Goal: Information Seeking & Learning: Learn about a topic

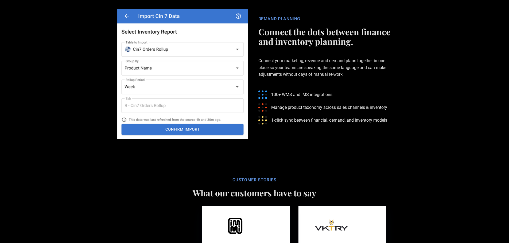
scroll to position [1335, 0]
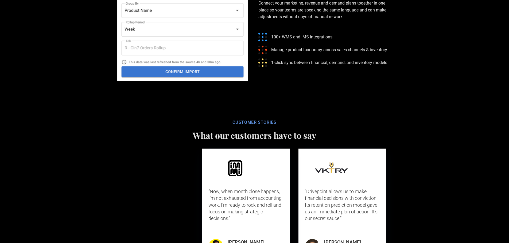
click at [343, 29] on p "Connect your marketing, revenue and demand plans together in one place so your …" at bounding box center [325, 9] width 134 height 37
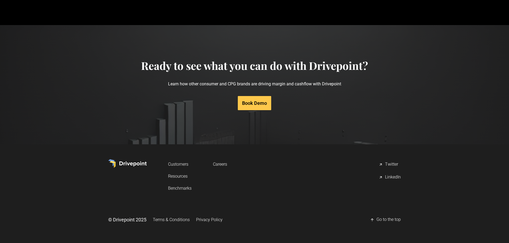
scroll to position [2551, 0]
click at [182, 188] on link "Benchmarks" at bounding box center [179, 188] width 23 height 10
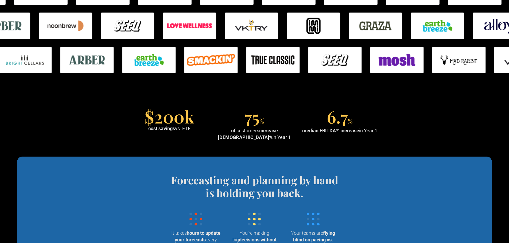
scroll to position [454, 0]
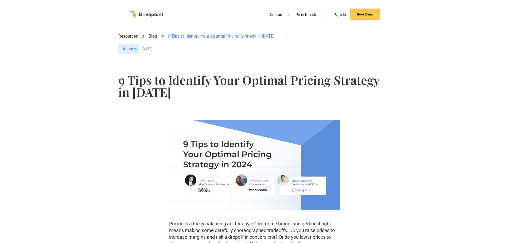
click at [132, 19] on div "Customers Benchmarks Sign In Book Demo" at bounding box center [254, 15] width 251 height 12
click at [133, 15] on img "home" at bounding box center [146, 14] width 34 height 7
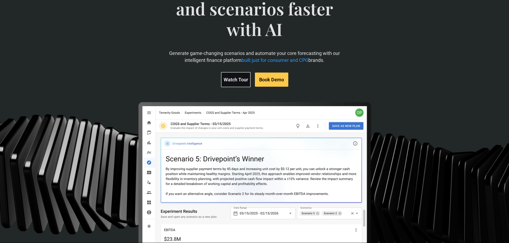
scroll to position [27, 0]
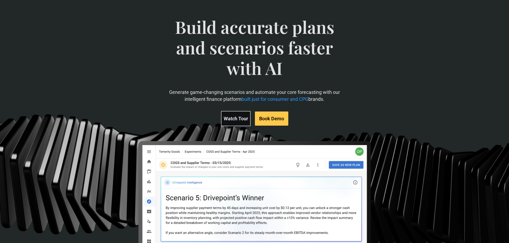
drag, startPoint x: 227, startPoint y: 116, endPoint x: 230, endPoint y: 115, distance: 3.1
click at [227, 116] on link "Watch Tour" at bounding box center [236, 118] width 30 height 15
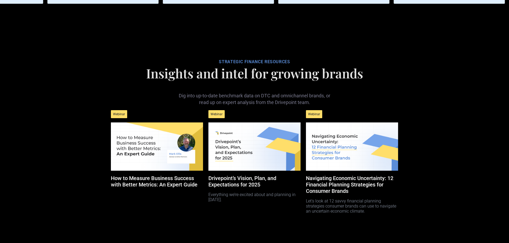
scroll to position [2377, 0]
